Goal: Information Seeking & Learning: Find specific fact

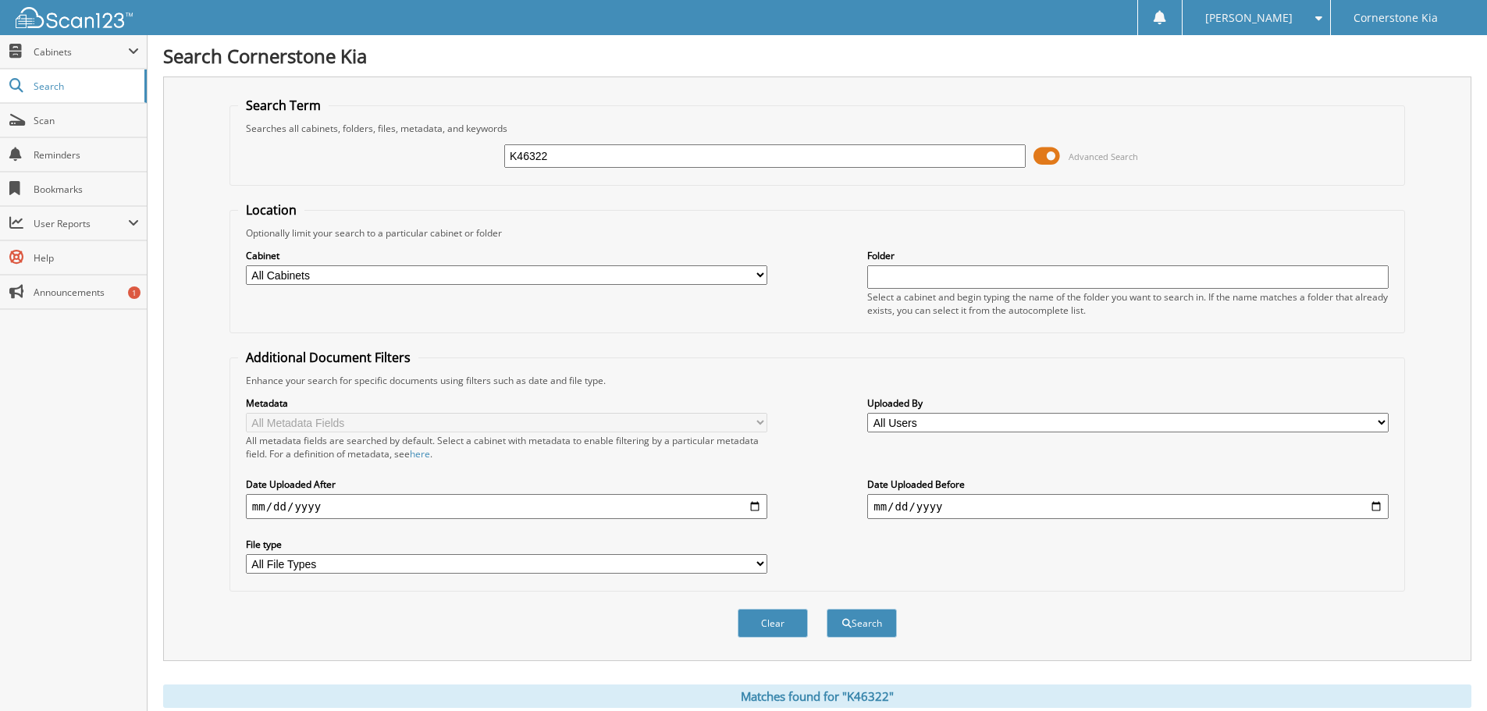
click at [94, 26] on img at bounding box center [74, 17] width 117 height 21
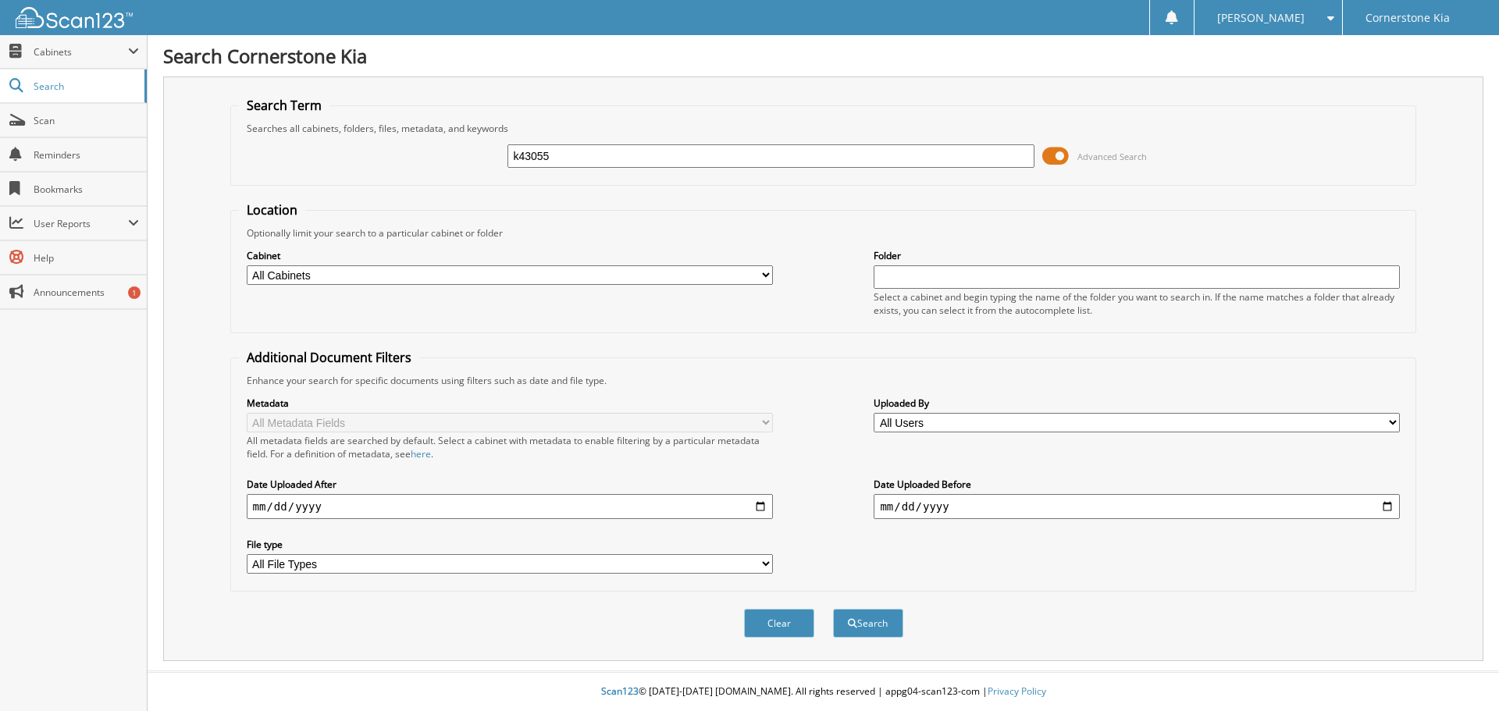
type input "k43055"
click at [833, 609] on button "Search" at bounding box center [868, 623] width 70 height 29
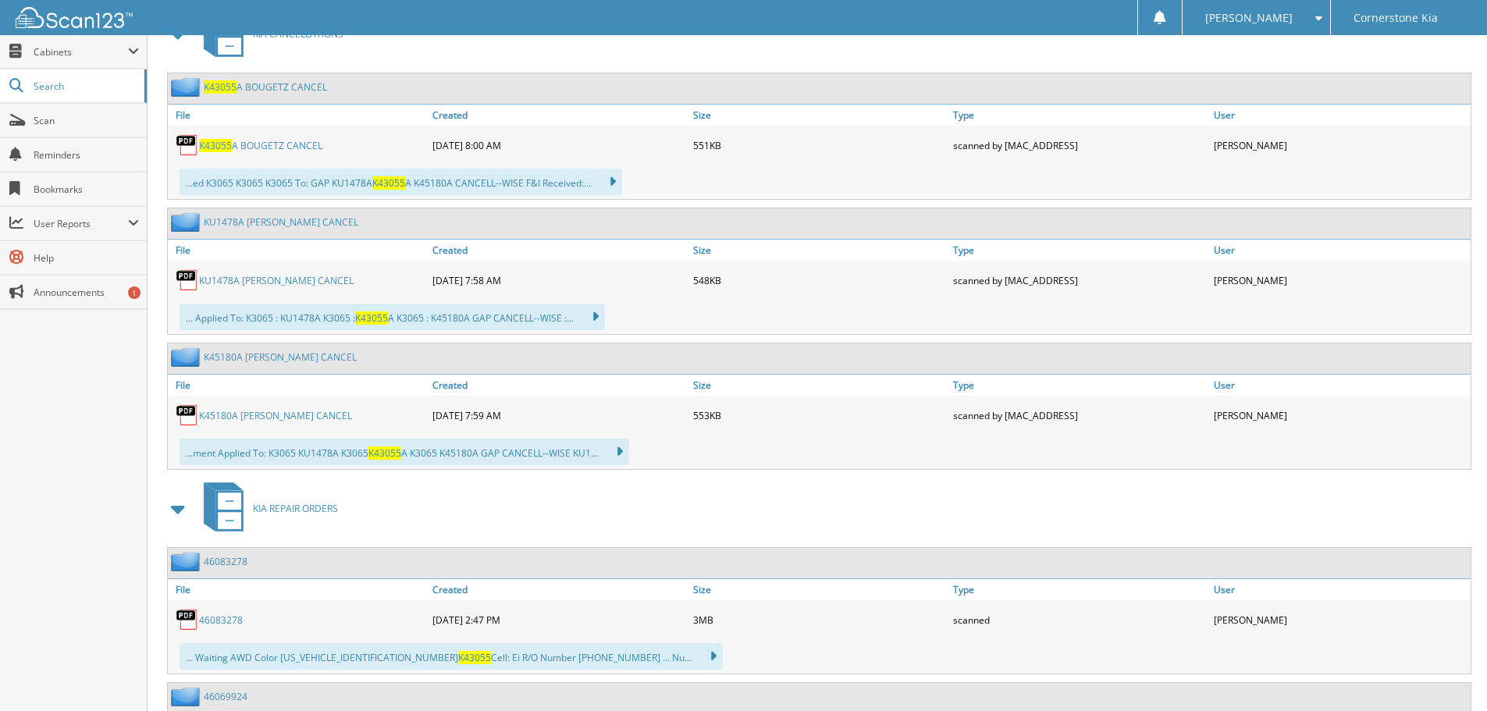
scroll to position [625, 0]
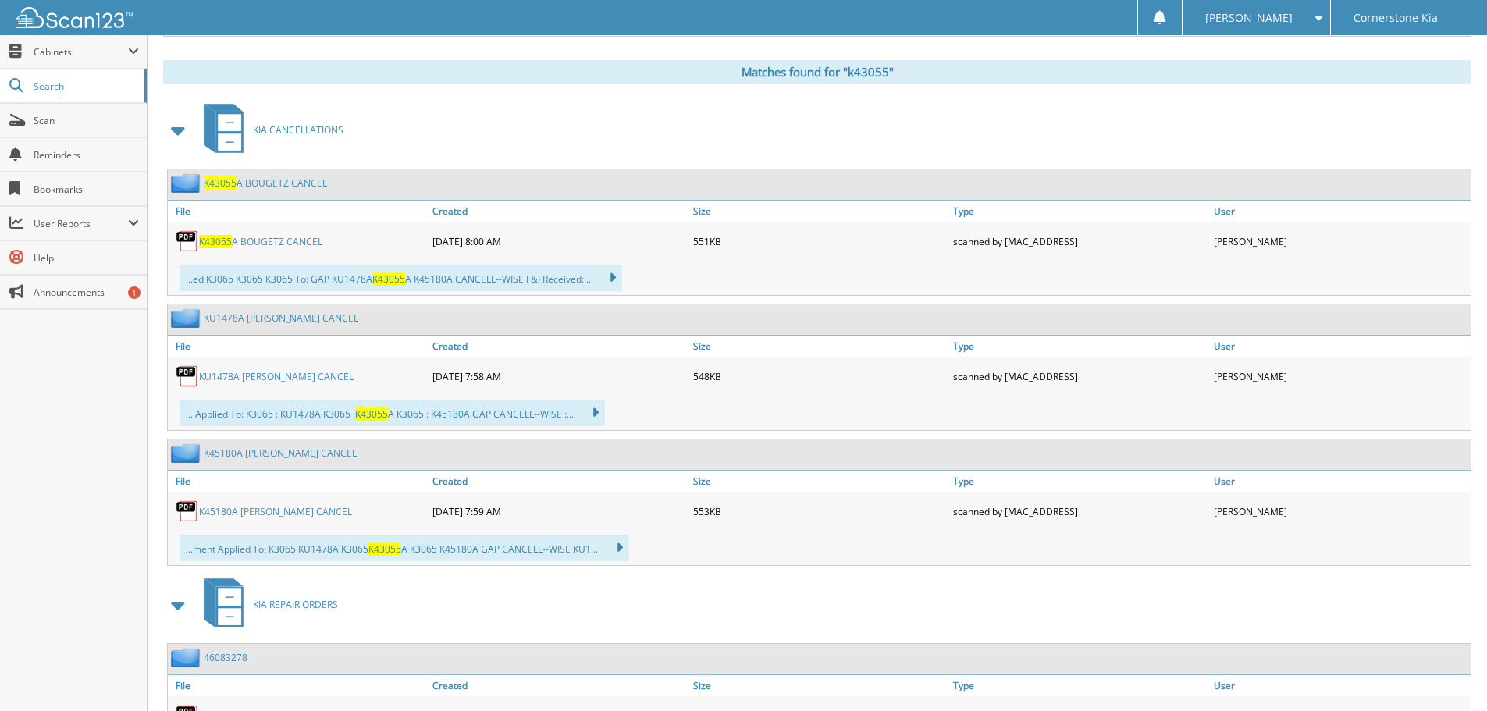
click at [183, 130] on span at bounding box center [179, 130] width 22 height 28
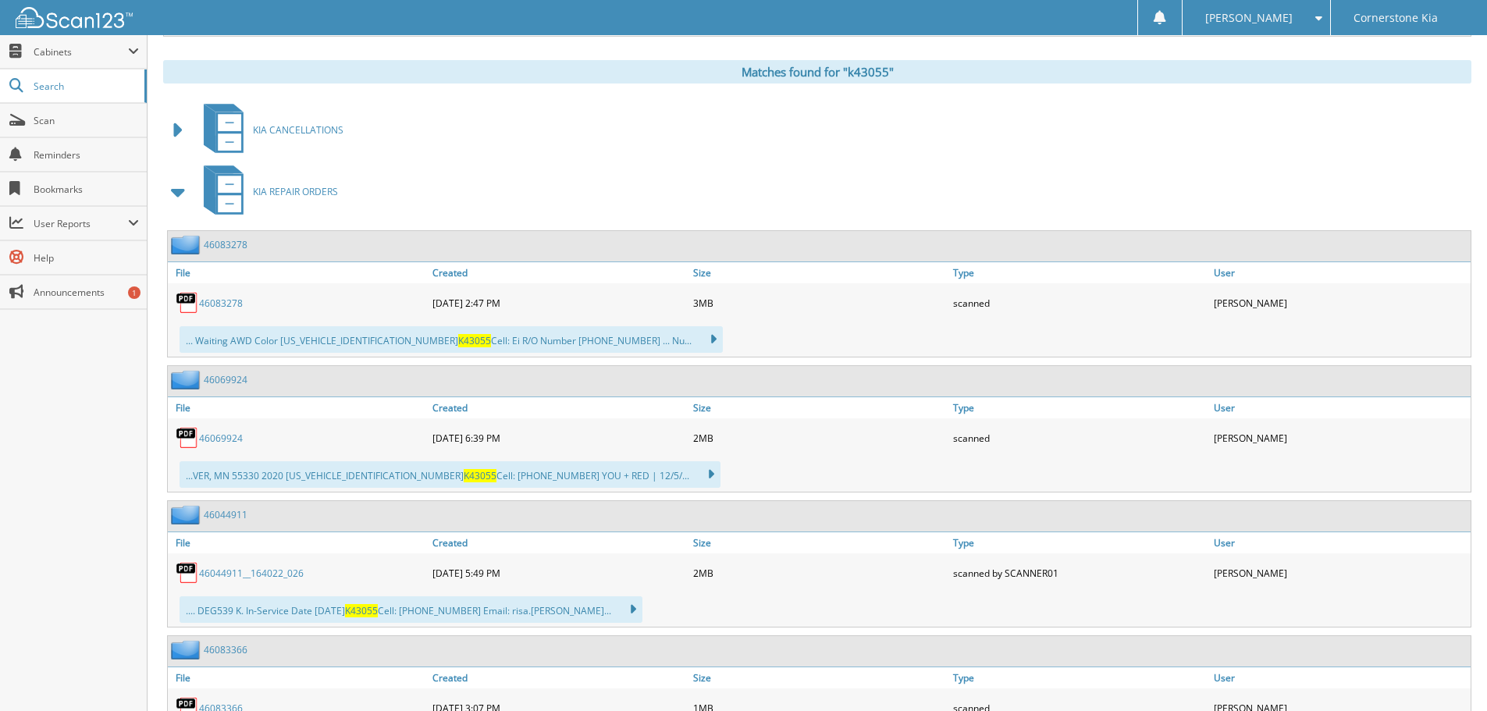
click at [180, 188] on span at bounding box center [179, 192] width 22 height 28
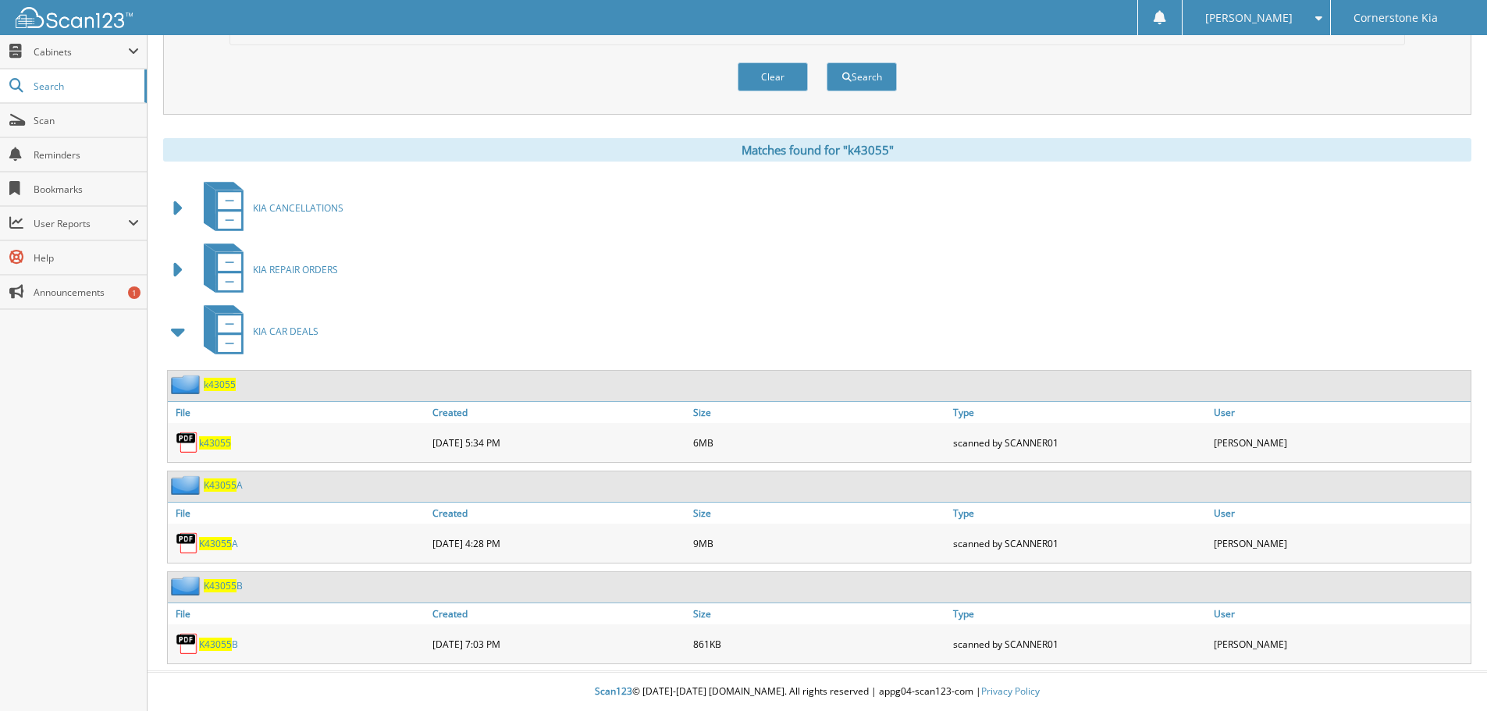
click at [224, 443] on span "k43055" at bounding box center [215, 442] width 32 height 13
